Goal: Information Seeking & Learning: Learn about a topic

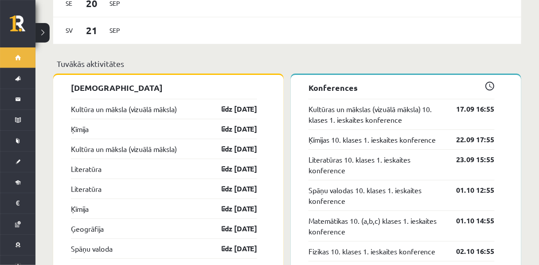
scroll to position [766, 0]
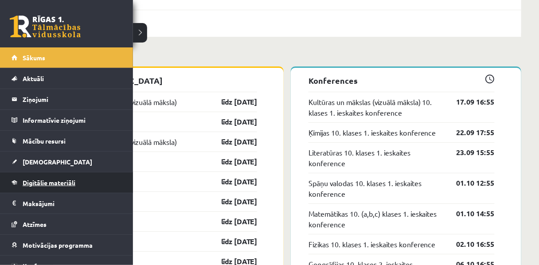
click at [46, 183] on span "Digitālie materiāli" at bounding box center [49, 183] width 53 height 8
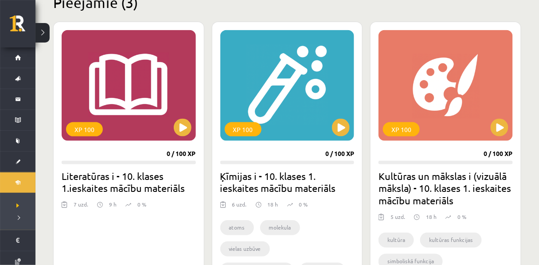
scroll to position [230, 0]
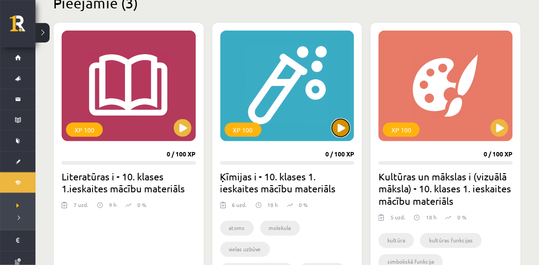
click at [344, 129] on button at bounding box center [341, 128] width 18 height 18
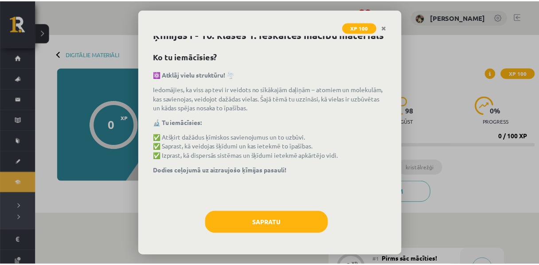
scroll to position [38, 0]
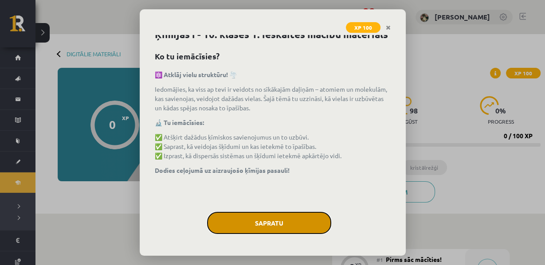
click at [278, 219] on button "Sapratu" at bounding box center [269, 223] width 124 height 22
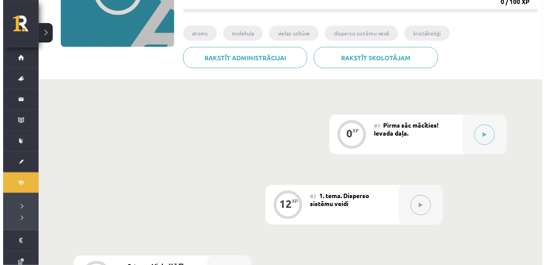
scroll to position [135, 0]
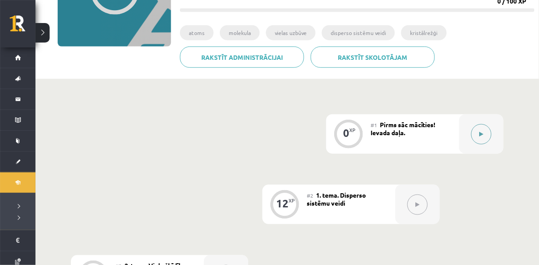
click at [480, 143] on button at bounding box center [481, 134] width 20 height 20
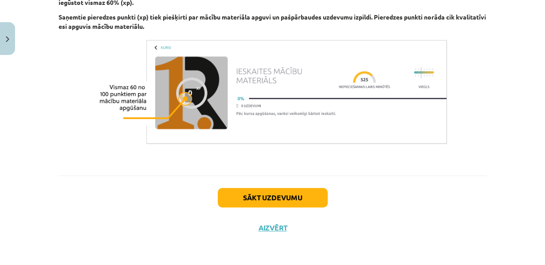
scroll to position [625, 0]
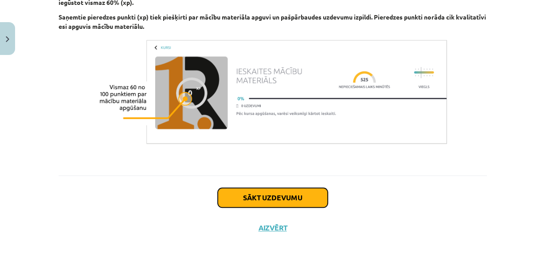
click at [251, 195] on button "Sākt uzdevumu" at bounding box center [273, 197] width 110 height 19
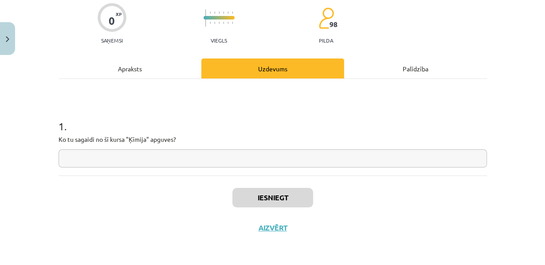
scroll to position [90, 0]
click at [148, 58] on div "Apraksts" at bounding box center [129, 68] width 143 height 20
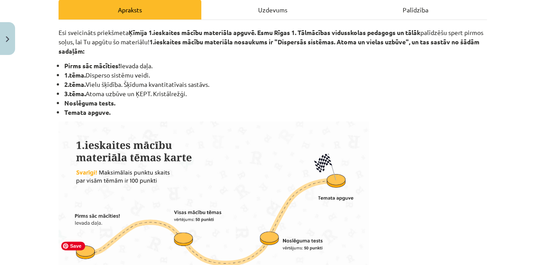
scroll to position [133, 0]
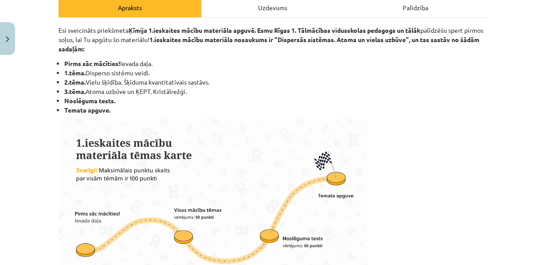
click at [217, 15] on div "Uzdevums" at bounding box center [272, 7] width 143 height 20
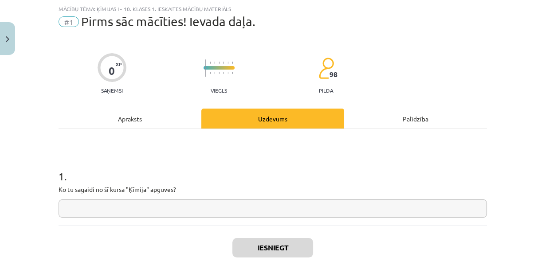
click at [140, 129] on div "Apraksts" at bounding box center [129, 119] width 143 height 20
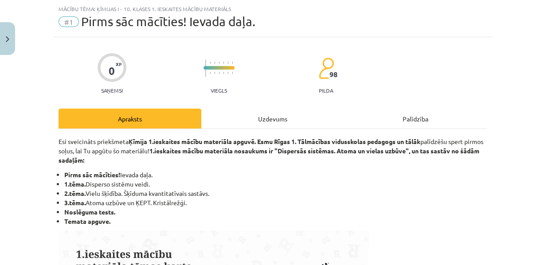
click at [241, 124] on div "Uzdevums" at bounding box center [272, 119] width 143 height 20
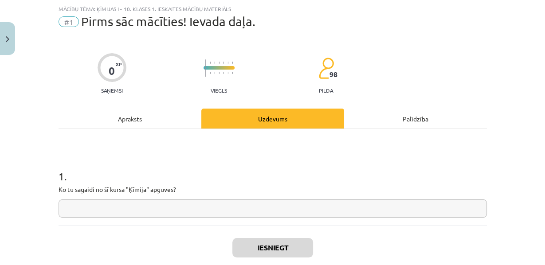
click at [172, 218] on input "text" at bounding box center [272, 208] width 428 height 18
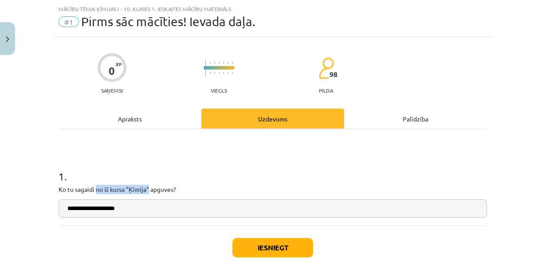
drag, startPoint x: 146, startPoint y: 198, endPoint x: 94, endPoint y: 194, distance: 52.4
click at [94, 194] on p "Ko tu sagaidi no šī kursa "Ķīmija" apguves?" at bounding box center [272, 189] width 428 height 9
copy p "no šī kursa "Ķīmija""
drag, startPoint x: 71, startPoint y: 219, endPoint x: 64, endPoint y: 218, distance: 6.8
click at [64, 218] on input "**********" at bounding box center [272, 208] width 428 height 18
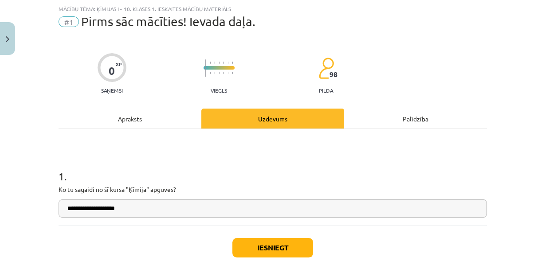
paste input "**********"
click at [193, 218] on input "**********" at bounding box center [272, 208] width 428 height 18
click at [181, 218] on input "**********" at bounding box center [272, 208] width 428 height 18
click at [283, 217] on input "**********" at bounding box center [272, 208] width 428 height 18
click at [324, 218] on input "**********" at bounding box center [272, 208] width 428 height 18
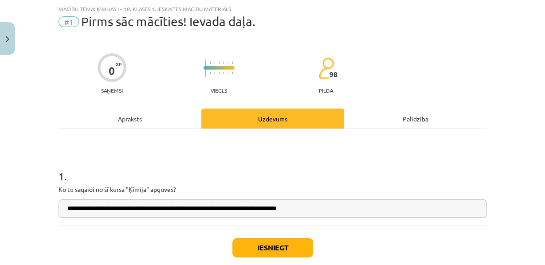
type input "**********"
click at [257, 257] on button "Iesniegt" at bounding box center [272, 247] width 81 height 19
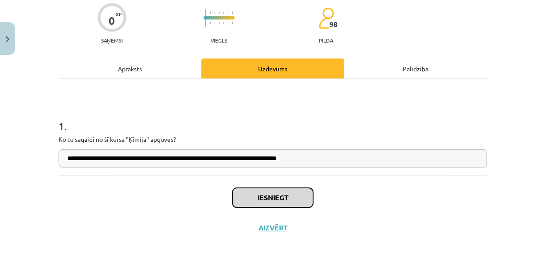
scroll to position [90, 0]
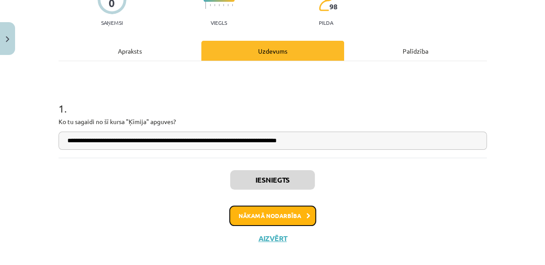
click at [250, 226] on button "Nākamā nodarbība" at bounding box center [272, 216] width 87 height 20
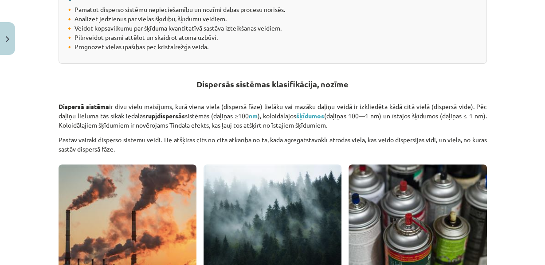
scroll to position [238, 0]
drag, startPoint x: 218, startPoint y: 64, endPoint x: 50, endPoint y: 14, distance: 175.7
copy div "💡 Ko tu iemācīsis? 🔸 Pamatot disperso sistēmu nepieciešamību un nozīmi dabas pr…"
click at [196, 89] on strong "Dispersās sistēmas klasifikācija, nozīme" at bounding box center [272, 83] width 152 height 10
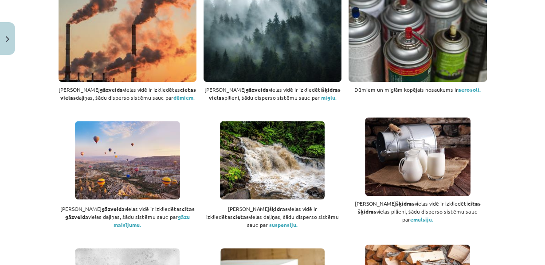
scroll to position [421, 0]
